Goal: Task Accomplishment & Management: Manage account settings

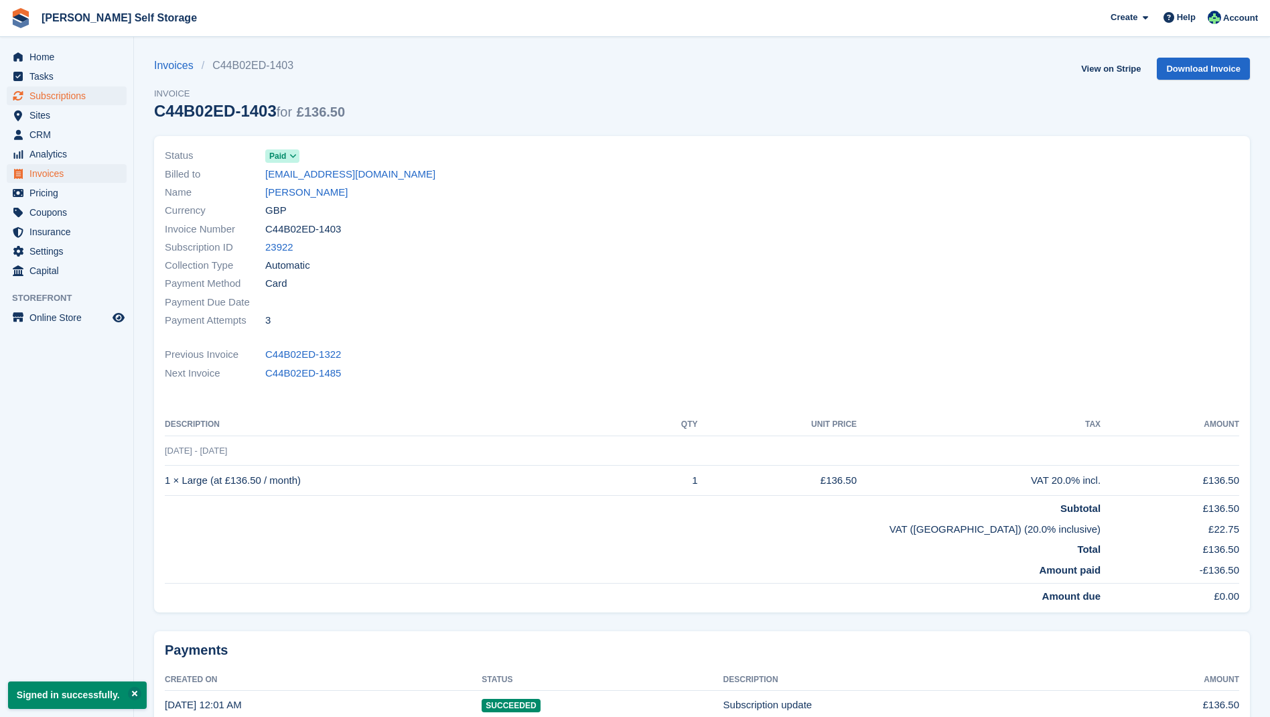
drag, startPoint x: 58, startPoint y: 99, endPoint x: 67, endPoint y: 99, distance: 8.7
click at [58, 99] on span "Subscriptions" at bounding box center [69, 95] width 80 height 19
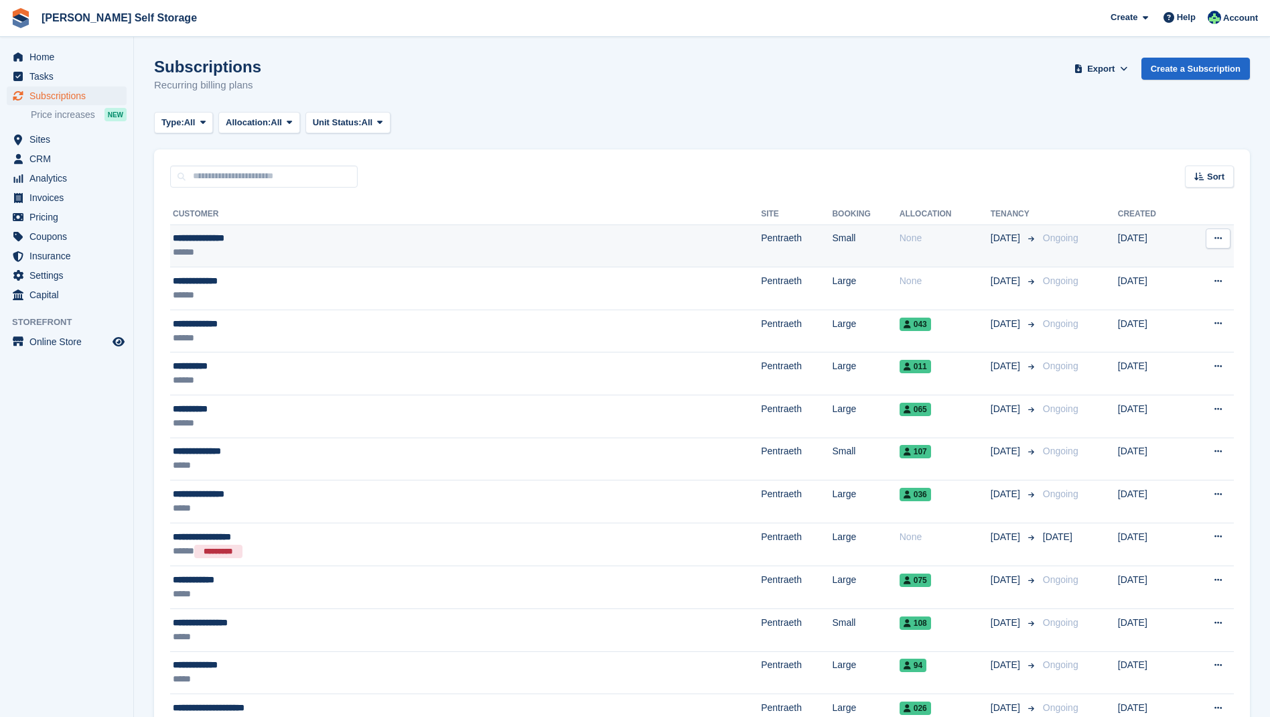
drag, startPoint x: 209, startPoint y: 236, endPoint x: 220, endPoint y: 230, distance: 12.6
click at [214, 232] on div "**********" at bounding box center [340, 238] width 335 height 14
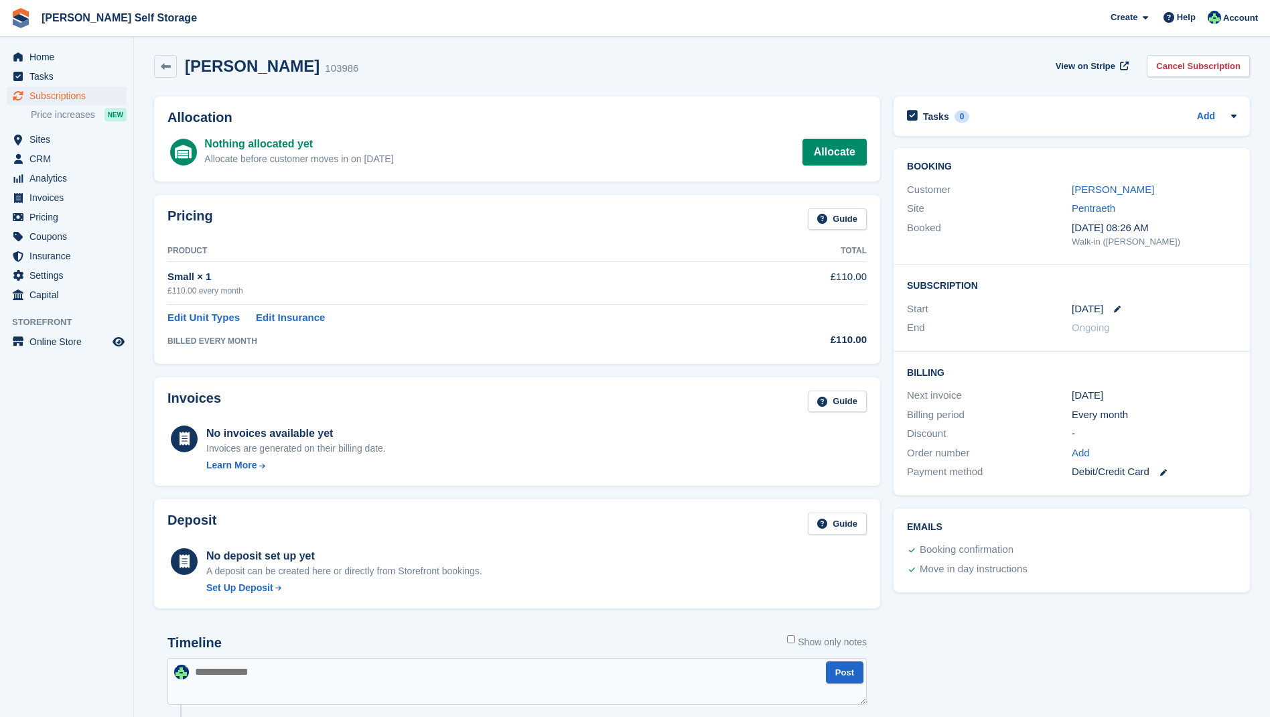
scroll to position [11, 0]
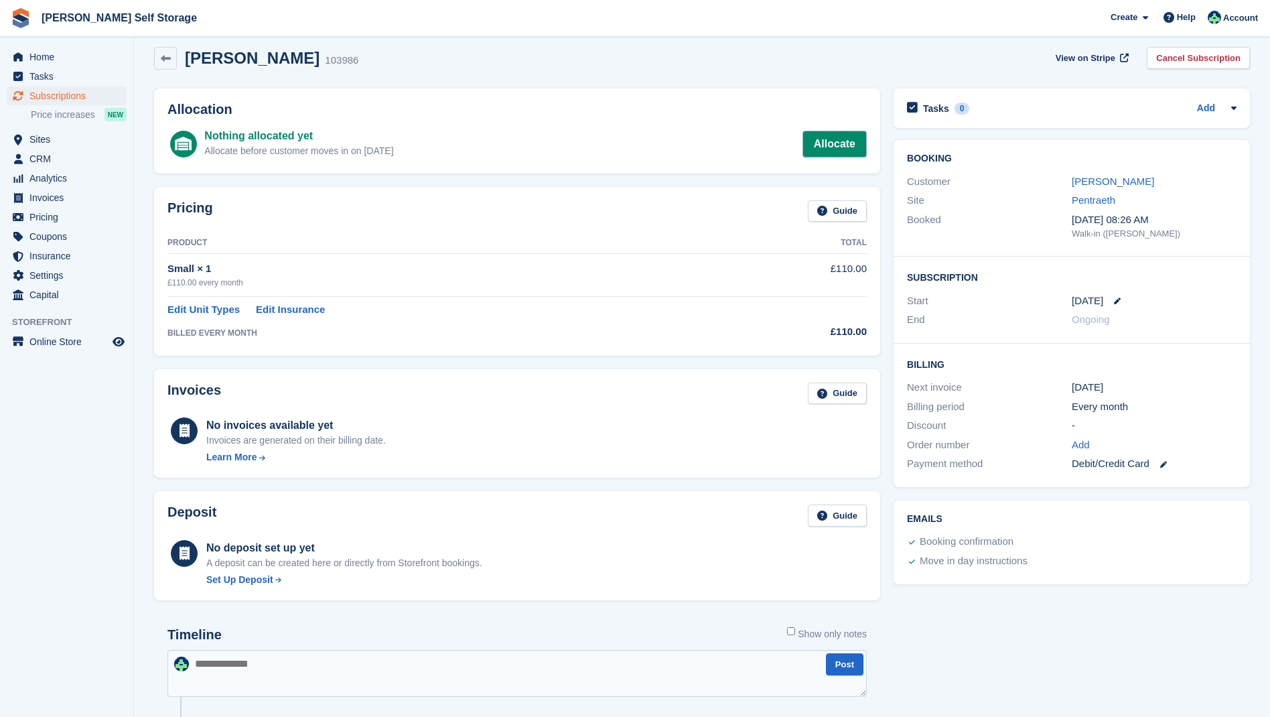
click at [835, 143] on link "Allocate" at bounding box center [835, 144] width 64 height 27
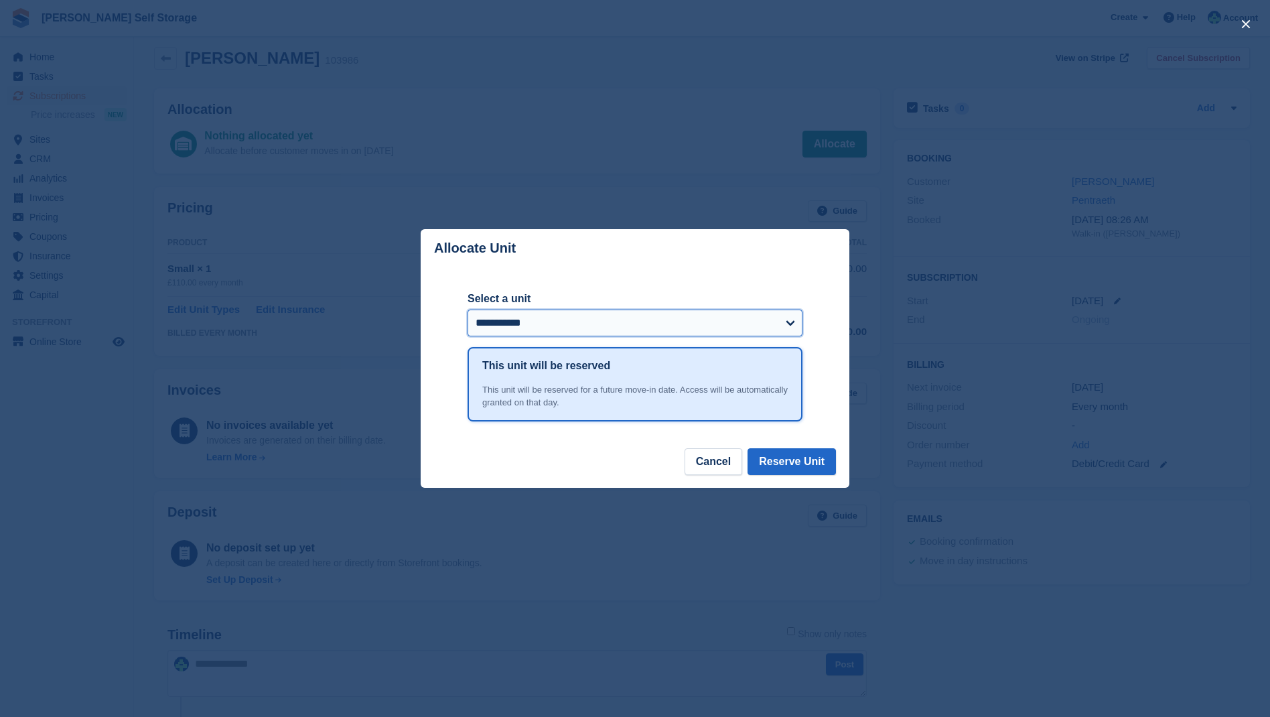
select select "*****"
click at [797, 460] on button "Reserve Unit" at bounding box center [792, 461] width 88 height 27
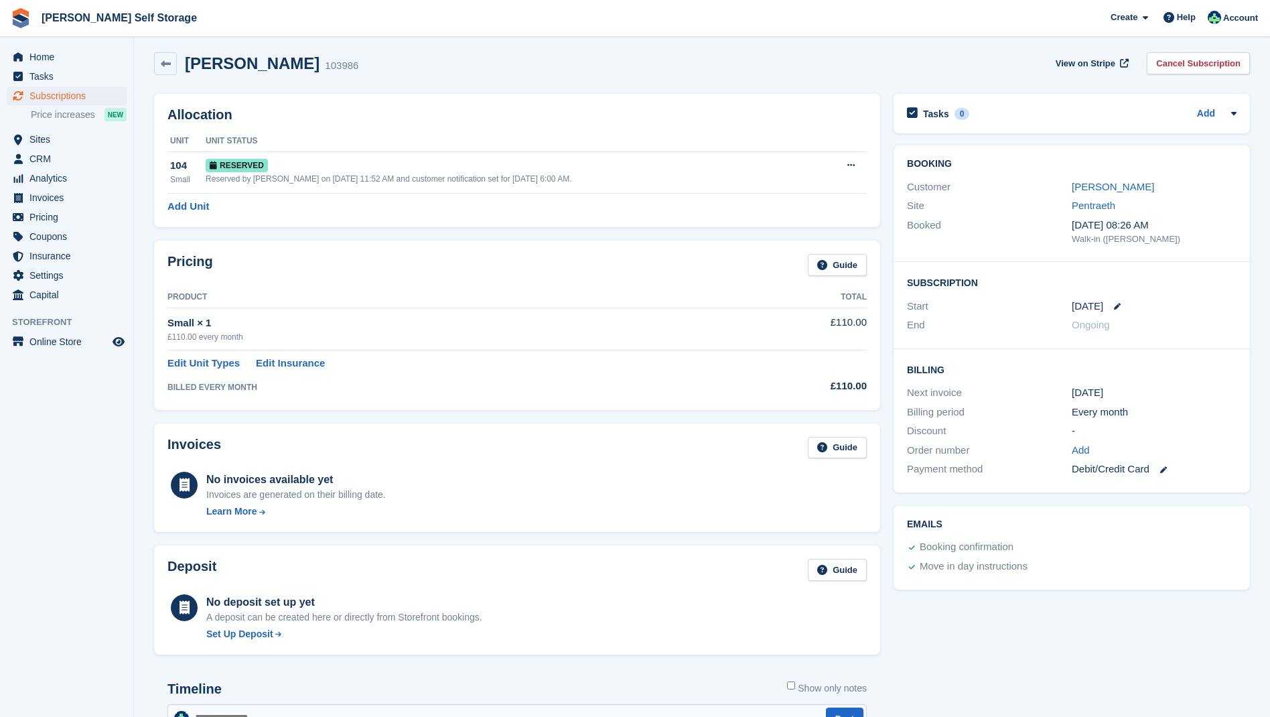
scroll to position [5, 0]
click at [48, 141] on span "Sites" at bounding box center [69, 139] width 80 height 19
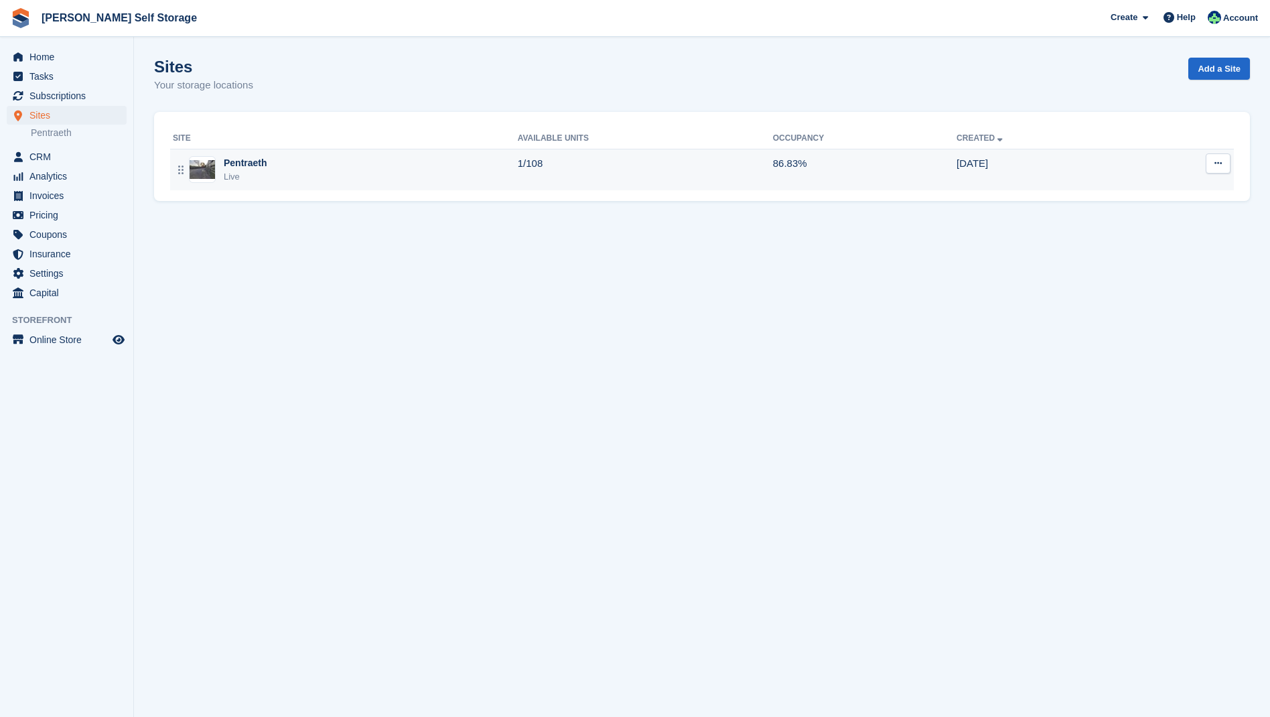
click at [244, 161] on div "Pentraeth" at bounding box center [246, 163] width 44 height 14
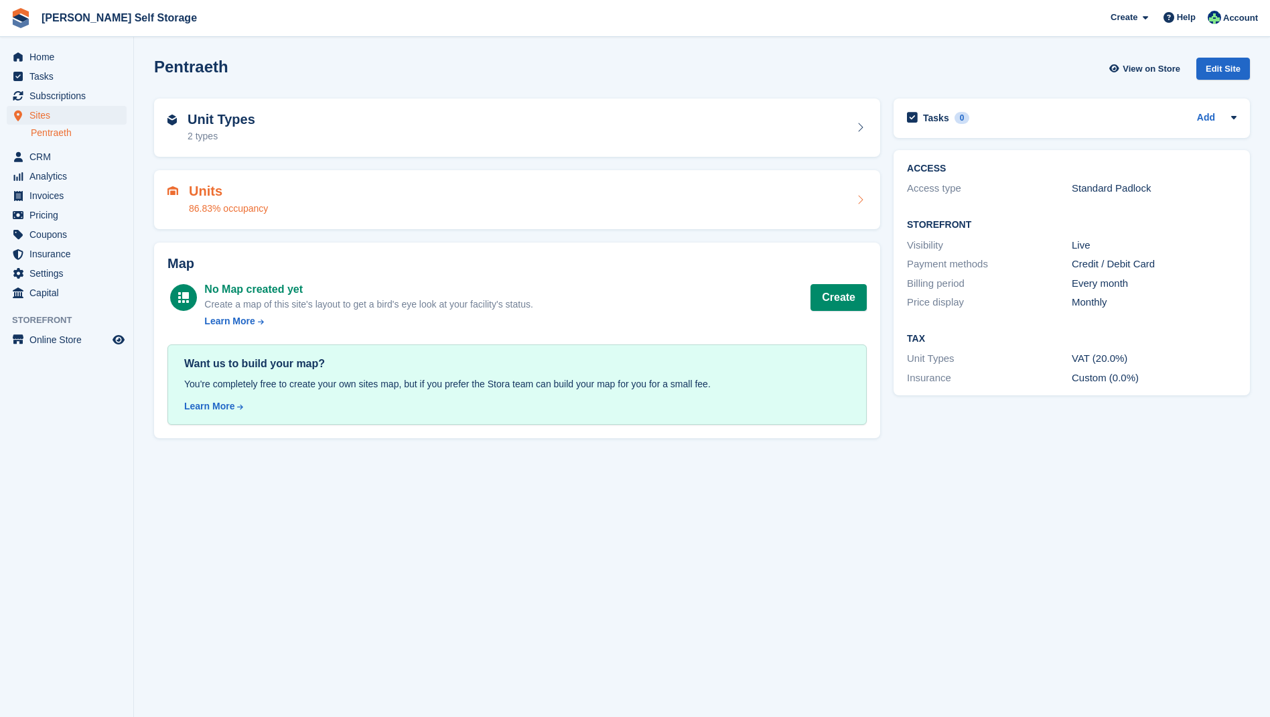
click at [206, 191] on h2 "Units" at bounding box center [228, 191] width 79 height 15
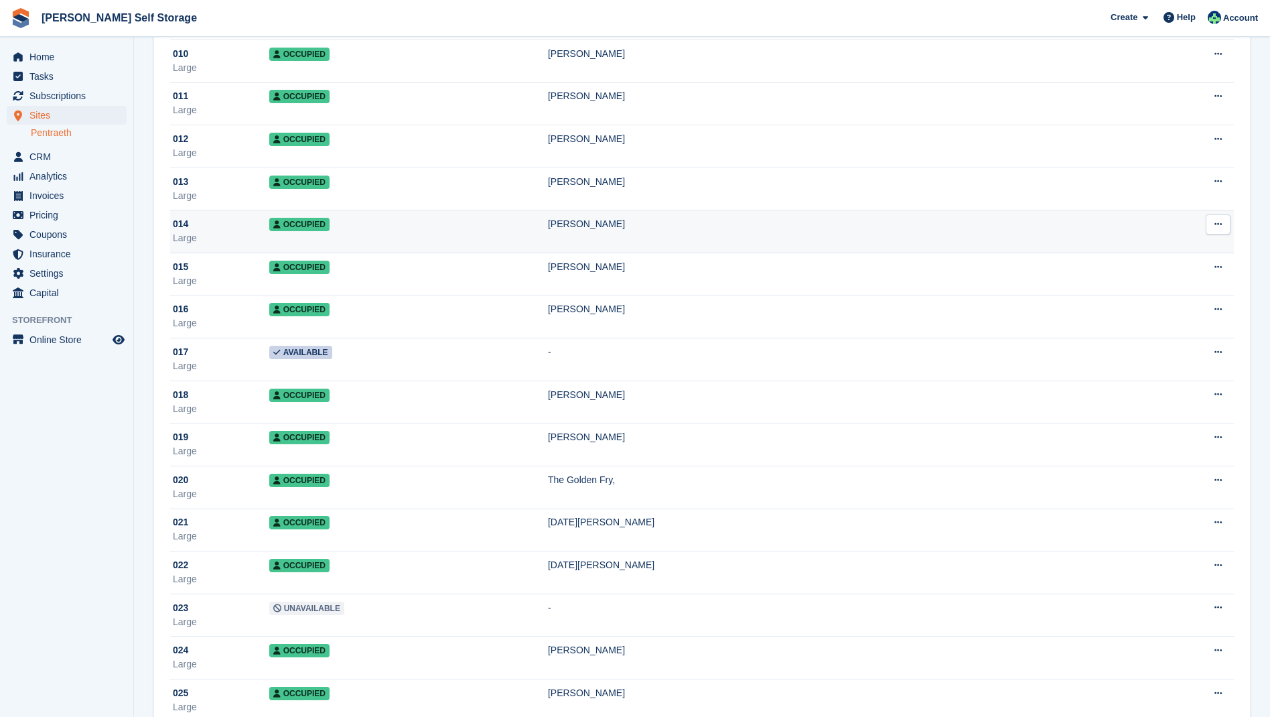
scroll to position [531, 0]
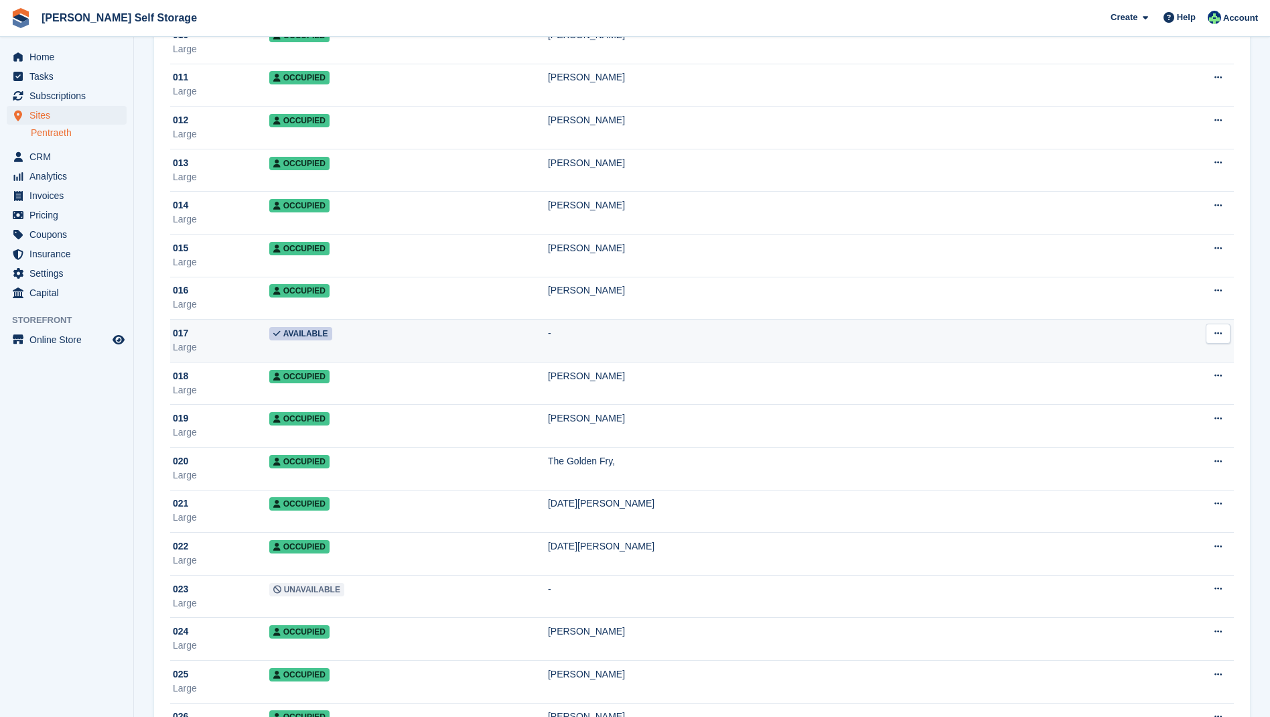
click at [312, 333] on span "Available" at bounding box center [300, 333] width 63 height 13
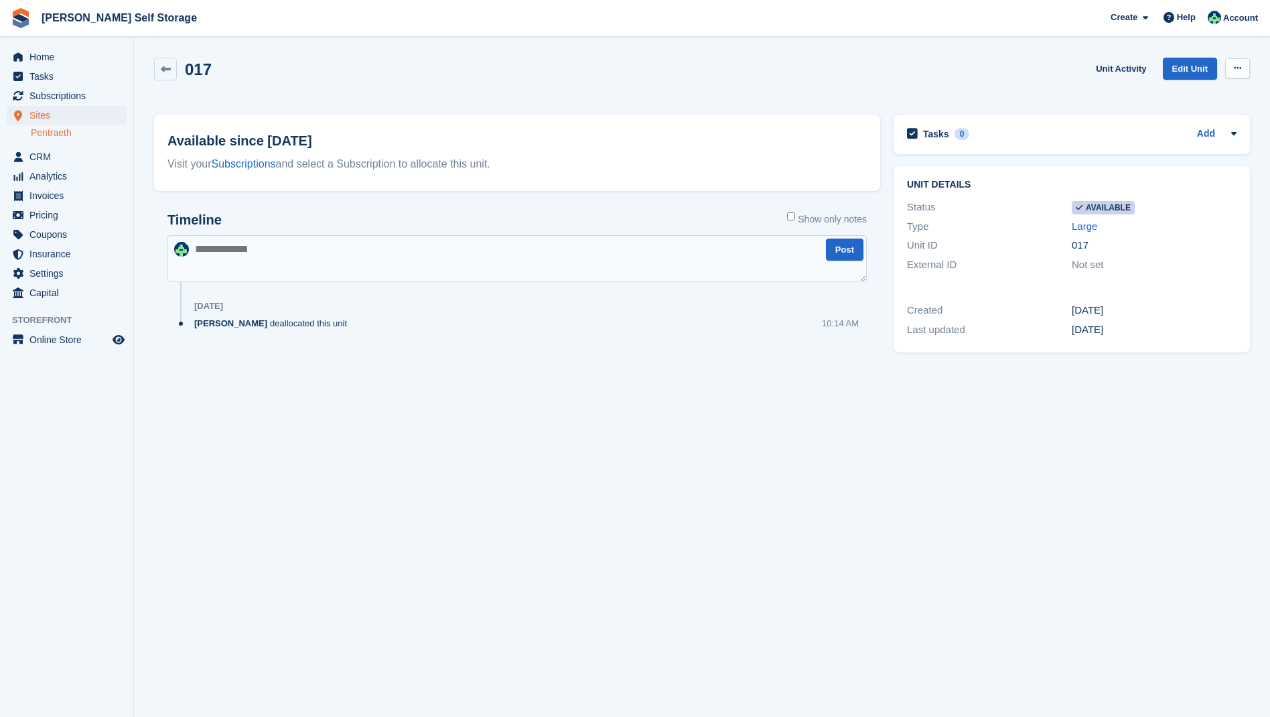
click at [1240, 69] on icon at bounding box center [1237, 68] width 7 height 9
click at [1182, 94] on p "Make unavailable" at bounding box center [1186, 94] width 117 height 17
drag, startPoint x: 1235, startPoint y: 66, endPoint x: 1231, endPoint y: 74, distance: 8.7
click at [1235, 66] on icon at bounding box center [1237, 68] width 7 height 9
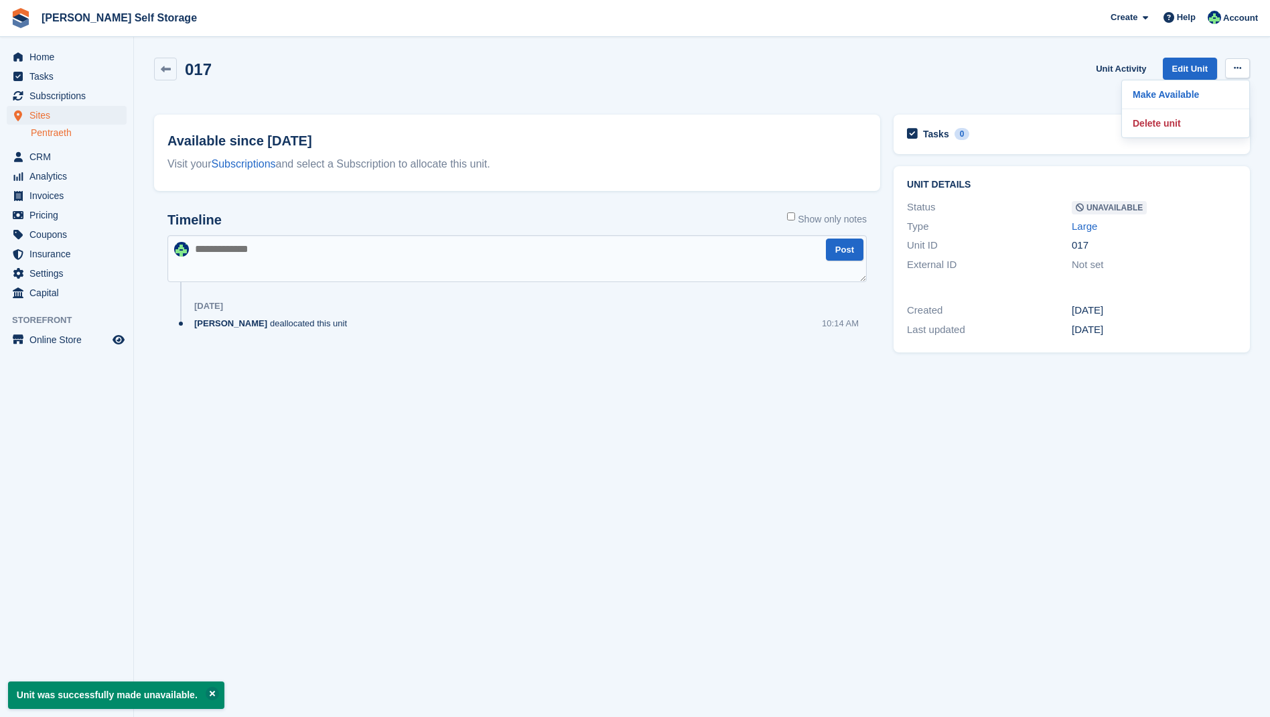
click at [1168, 96] on p "Make Available" at bounding box center [1186, 94] width 117 height 17
drag, startPoint x: 65, startPoint y: 97, endPoint x: 107, endPoint y: 105, distance: 43.0
click at [66, 96] on span "Subscriptions" at bounding box center [69, 95] width 80 height 19
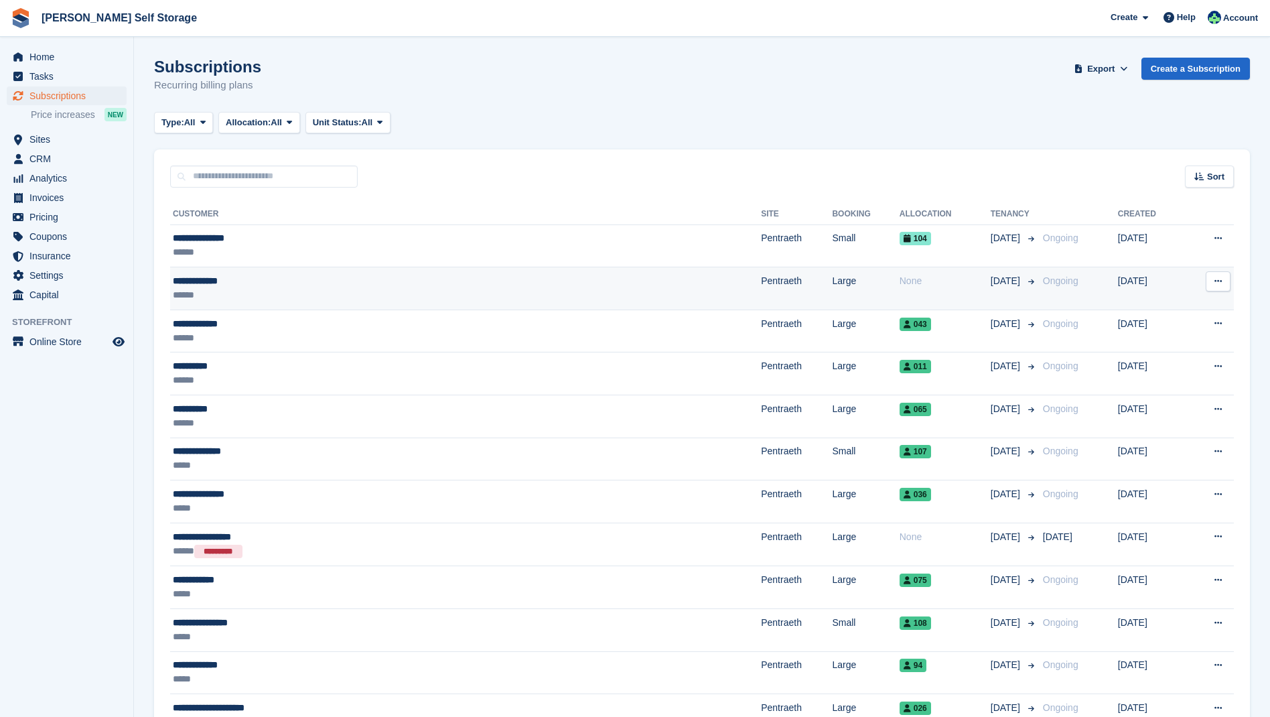
click at [900, 281] on div "None" at bounding box center [945, 281] width 91 height 14
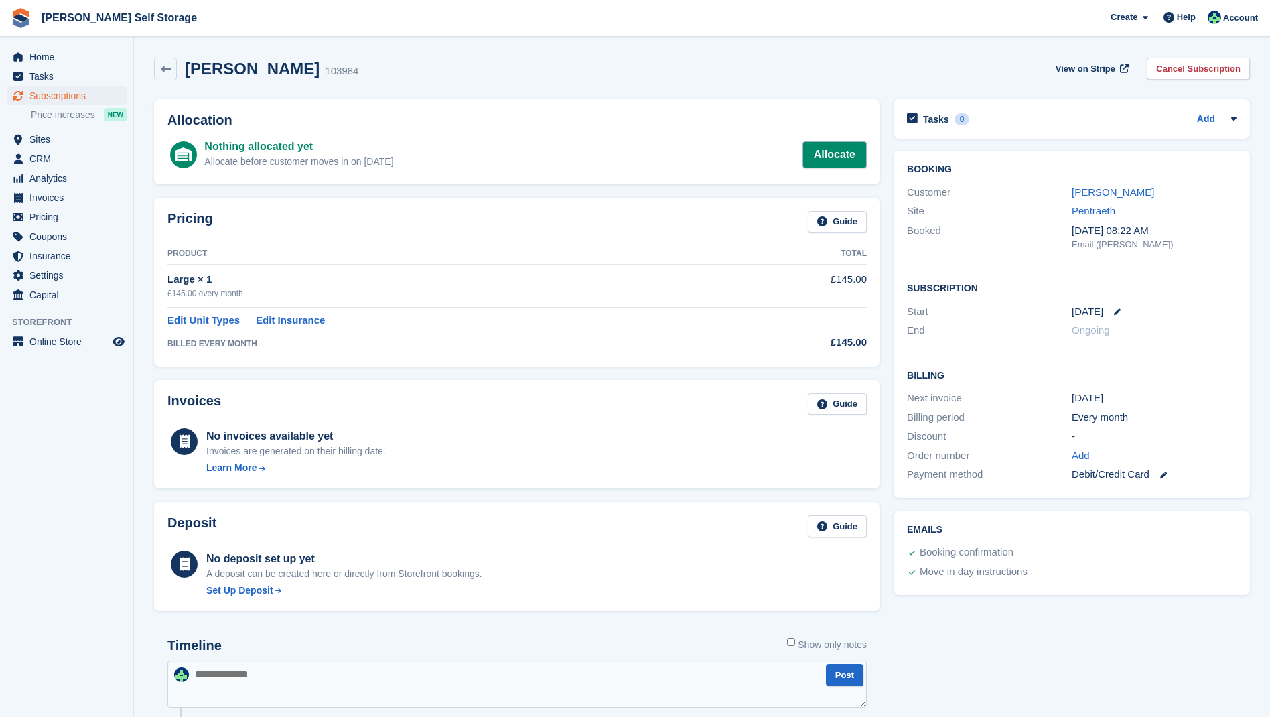
click at [837, 155] on link "Allocate" at bounding box center [835, 154] width 64 height 27
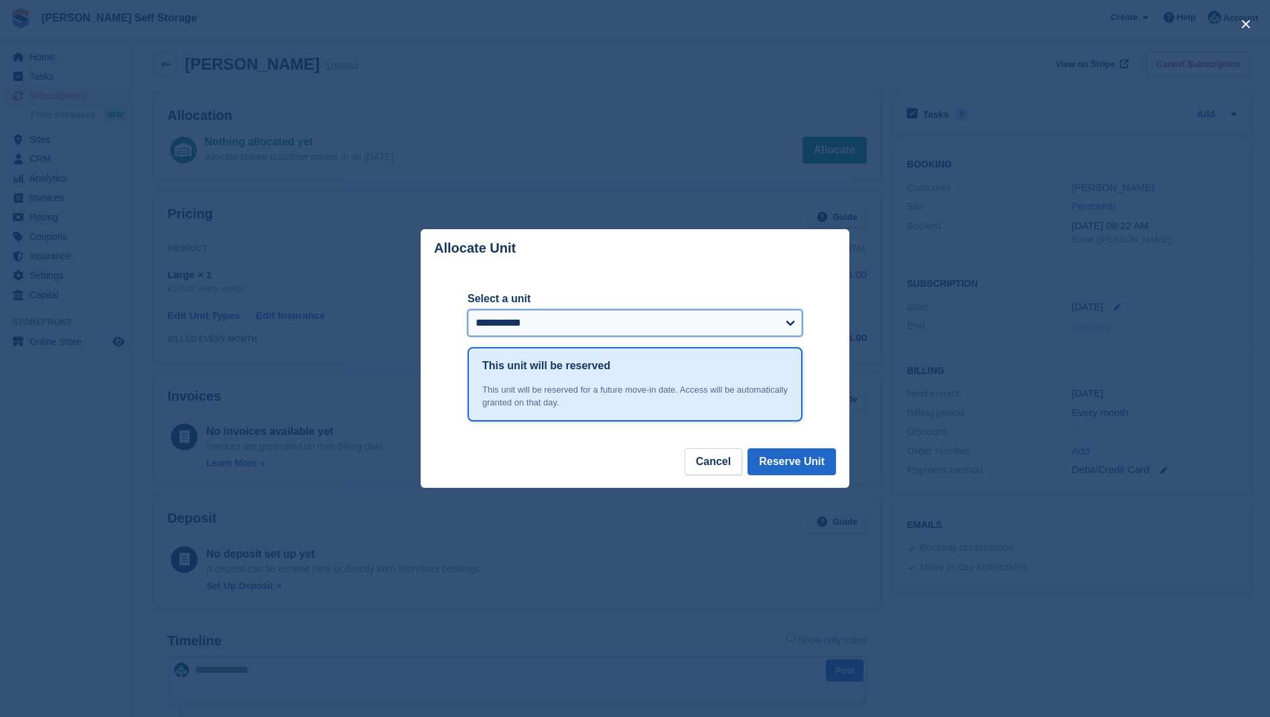
scroll to position [4, 0]
click at [799, 466] on button "Reserve Unit" at bounding box center [792, 461] width 88 height 27
